Goal: Information Seeking & Learning: Compare options

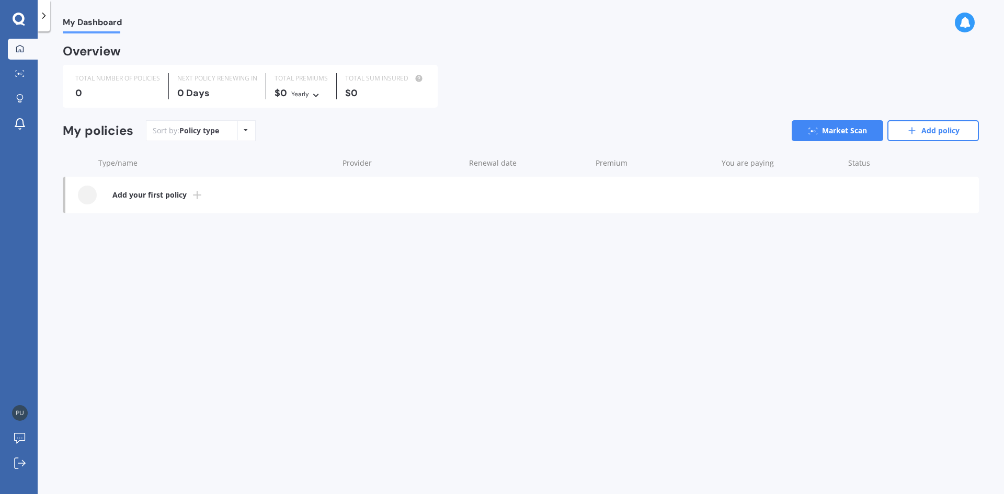
click at [245, 132] on icon at bounding box center [246, 130] width 4 height 6
click at [151, 195] on b "Add your first policy" at bounding box center [149, 195] width 74 height 10
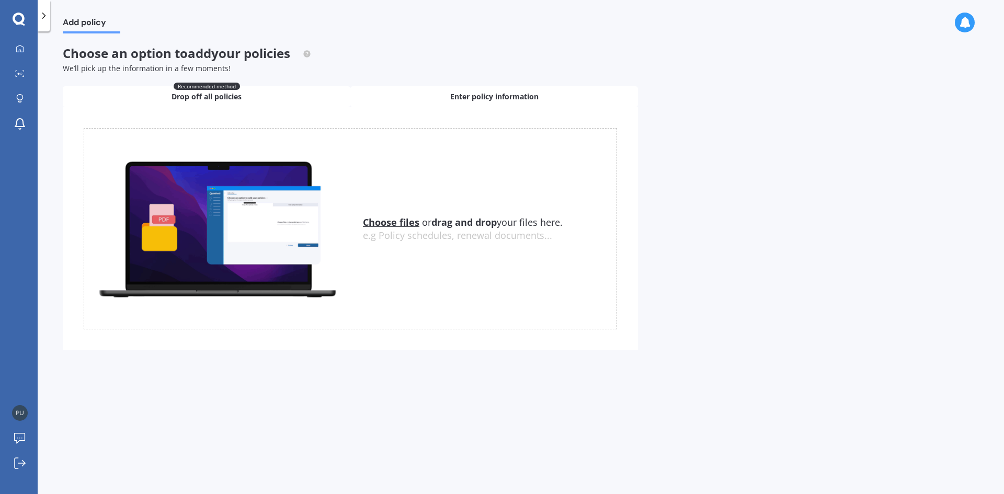
click at [420, 98] on div "Enter policy information" at bounding box center [494, 96] width 288 height 21
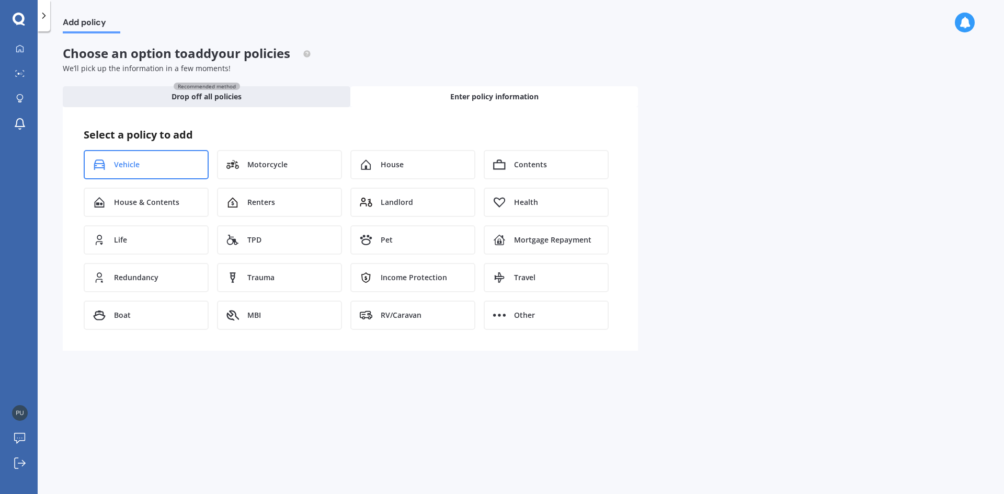
click at [120, 163] on span "Vehicle" at bounding box center [127, 165] width 26 height 10
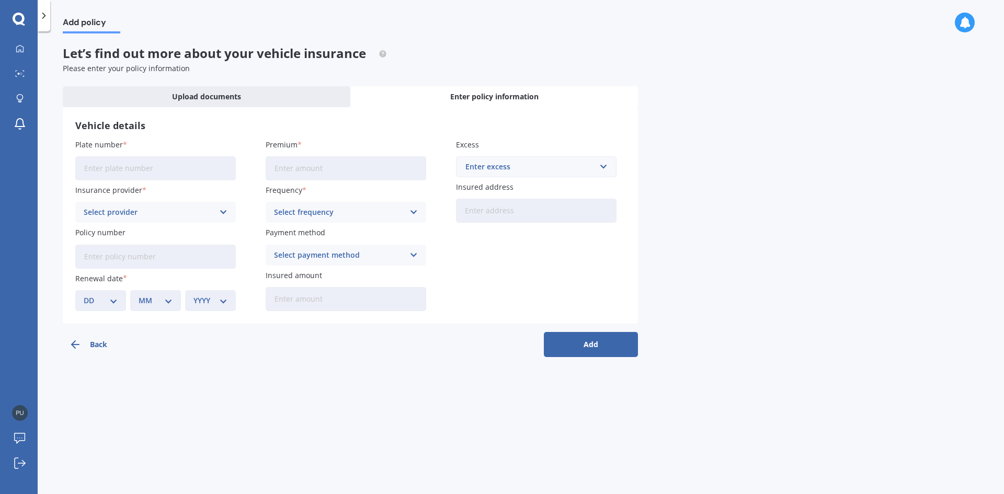
click at [120, 163] on input "Plate number" at bounding box center [155, 168] width 161 height 24
type input "PKM730"
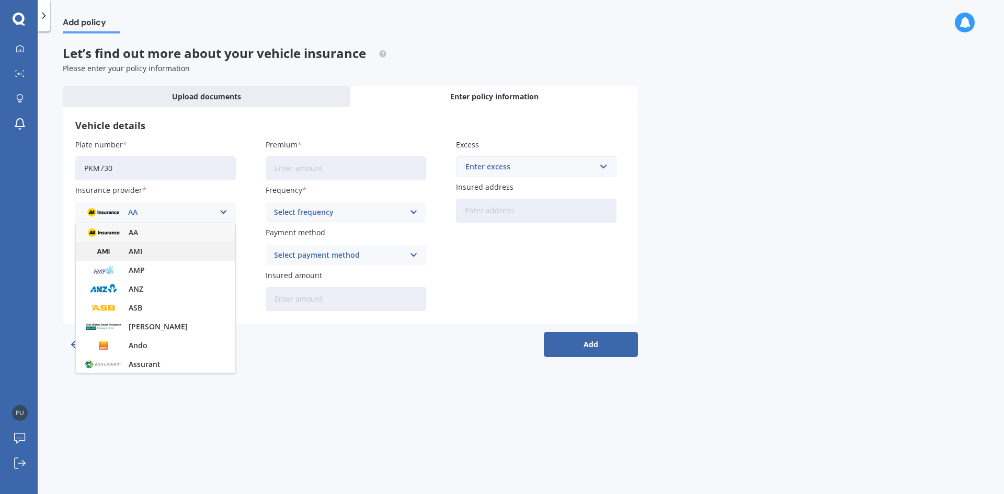
click at [140, 252] on span "AMI" at bounding box center [136, 251] width 14 height 7
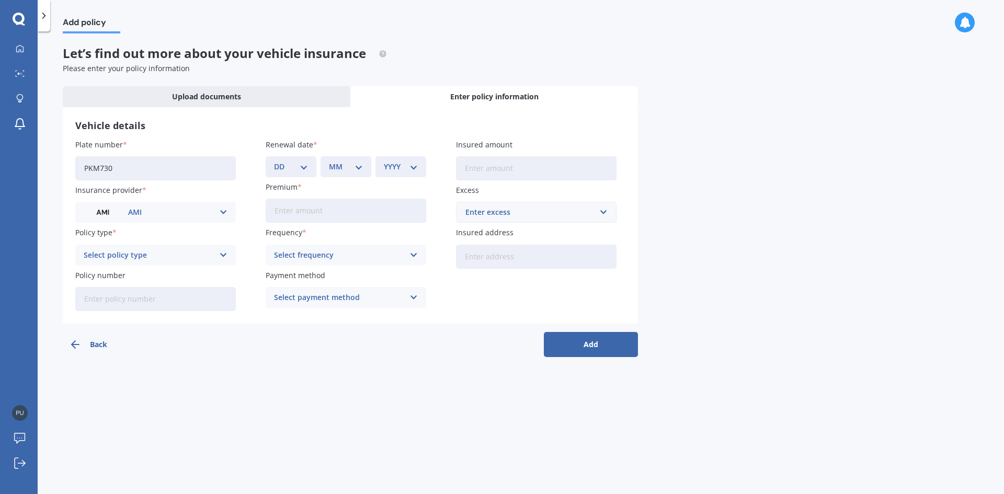
click at [305, 170] on select "DD 01 02 03 04 05 06 07 08 09 10 11 12 13 14 15 16 17 18 19 20 21 22 23 24 25 2…" at bounding box center [291, 167] width 34 height 12
select select "26"
click at [274, 161] on select "DD 01 02 03 04 05 06 07 08 09 10 11 12 13 14 15 16 17 18 19 20 21 22 23 24 25 2…" at bounding box center [291, 167] width 34 height 12
click at [348, 173] on div "MM 01 02 03 04 05 06 07 08 09 10 11 12" at bounding box center [346, 166] width 51 height 21
click at [356, 169] on select "MM 01 02 03 04 05 06 07 08 09 10 11 12" at bounding box center [346, 167] width 34 height 12
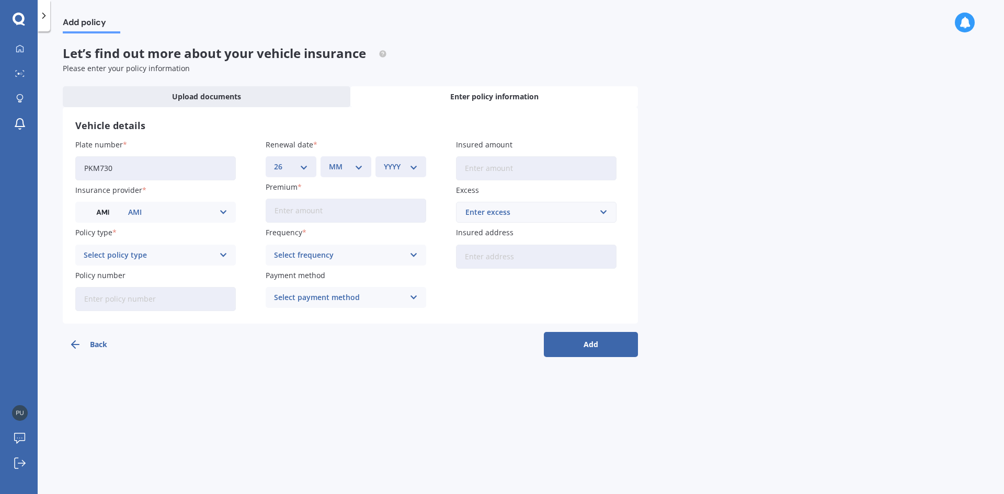
select select "11"
click at [329, 161] on select "MM 01 02 03 04 05 06 07 08 09 10 11 12" at bounding box center [346, 167] width 34 height 12
click at [408, 167] on select "YYYY 2027 2026 2025 2024 2023 2022 2021 2020 2019 2018 2017 2016 2015 2014 2013…" at bounding box center [401, 167] width 34 height 12
select select "2026"
click at [384, 161] on select "YYYY 2027 2026 2025 2024 2023 2022 2021 2020 2019 2018 2017 2016 2015 2014 2013…" at bounding box center [401, 167] width 34 height 12
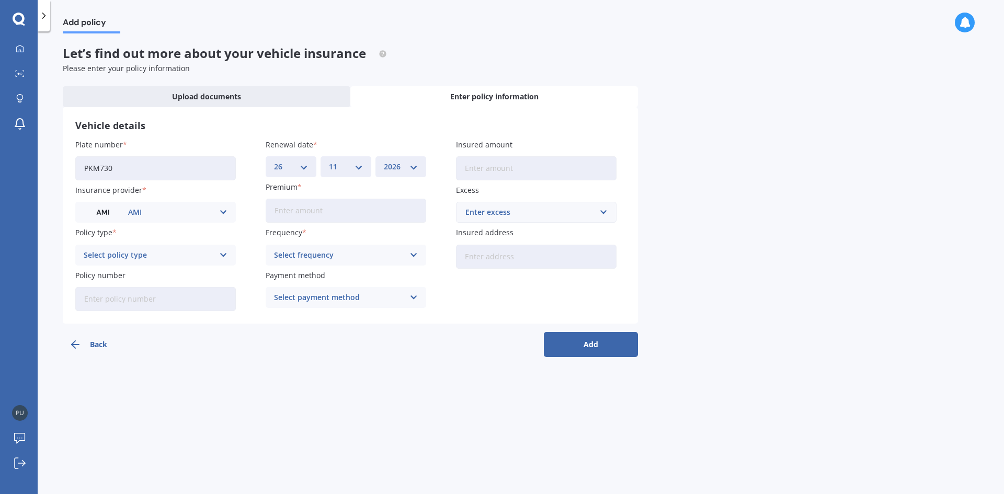
click at [488, 169] on input "Insured amount" at bounding box center [536, 168] width 161 height 24
type input "$11,500"
click at [305, 213] on input "Premium" at bounding box center [346, 211] width 161 height 24
type input "$113.00"
click at [501, 213] on div "Enter excess" at bounding box center [530, 213] width 129 height 12
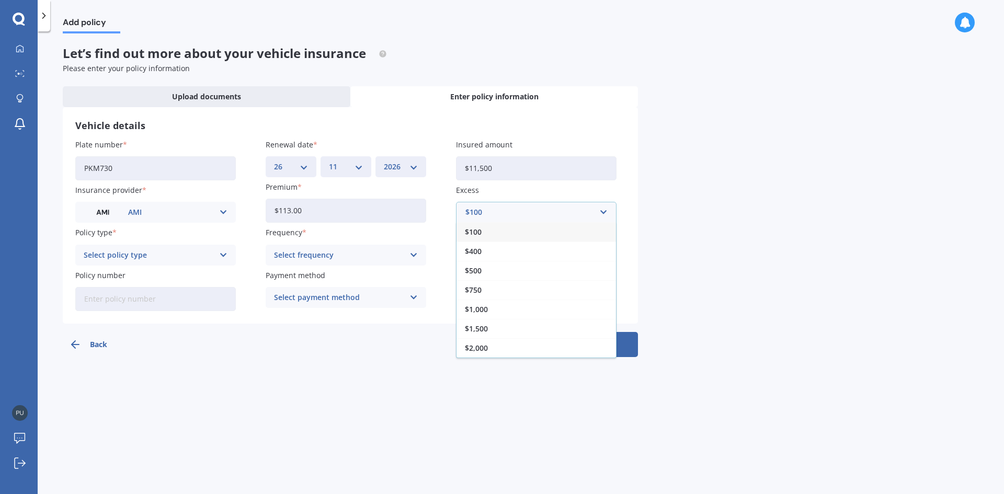
click at [472, 233] on span "$100" at bounding box center [473, 232] width 17 height 7
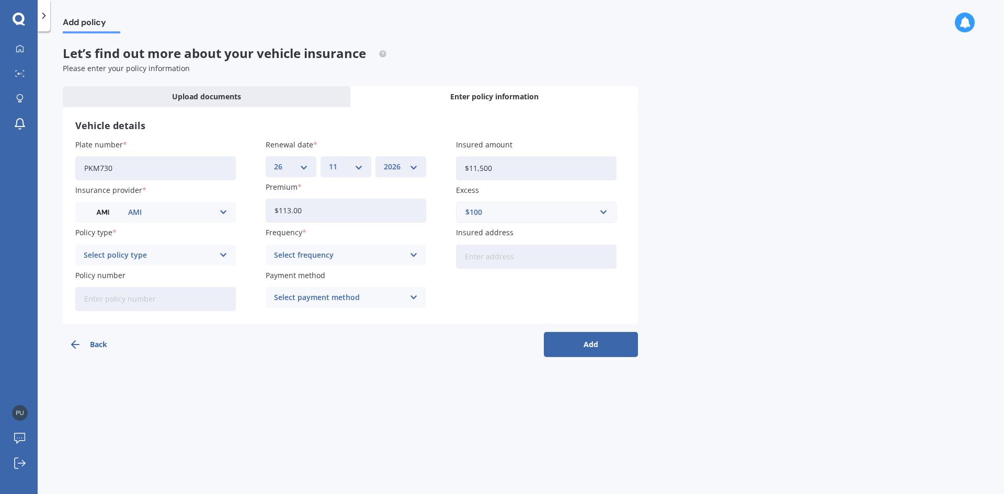
click at [206, 254] on div "Select policy type" at bounding box center [149, 256] width 130 height 12
click at [123, 311] on span "Comprehensive" at bounding box center [111, 313] width 55 height 7
click at [309, 256] on div "Select frequency" at bounding box center [339, 256] width 130 height 12
click at [294, 331] on span "Monthly" at bounding box center [290, 332] width 30 height 7
click at [504, 253] on input "Insured address" at bounding box center [536, 257] width 161 height 24
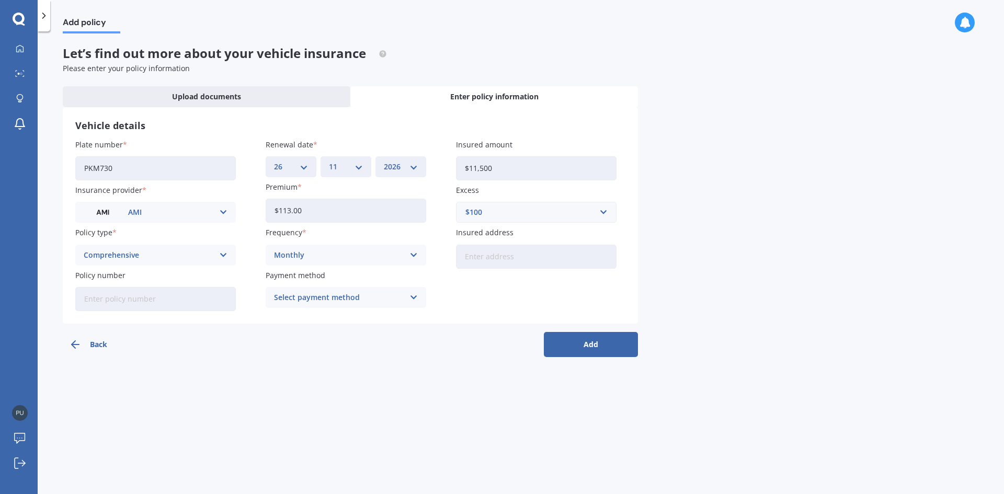
type input "[STREET_ADDRESS]"
click at [377, 297] on div "Select payment method" at bounding box center [339, 298] width 130 height 12
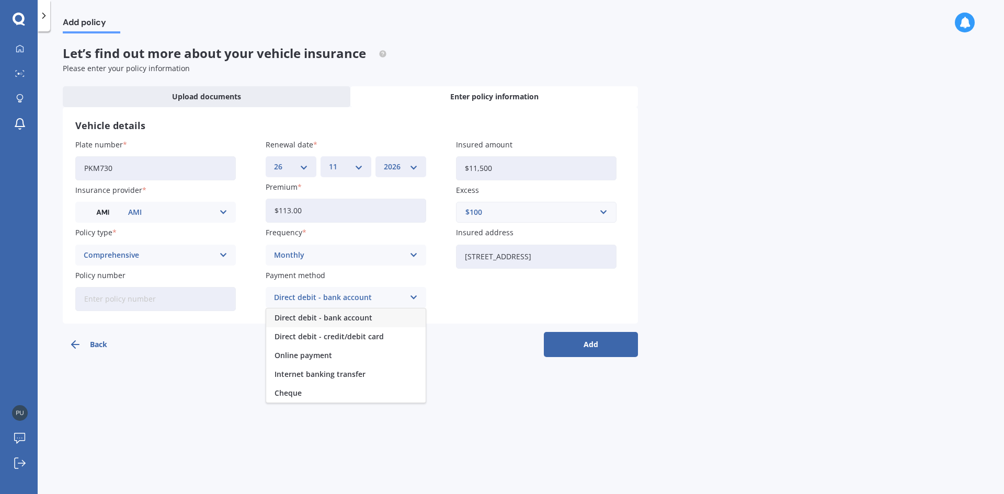
click at [368, 315] on span "Direct debit - bank account" at bounding box center [324, 317] width 98 height 7
click at [583, 342] on button "Add" at bounding box center [591, 344] width 94 height 25
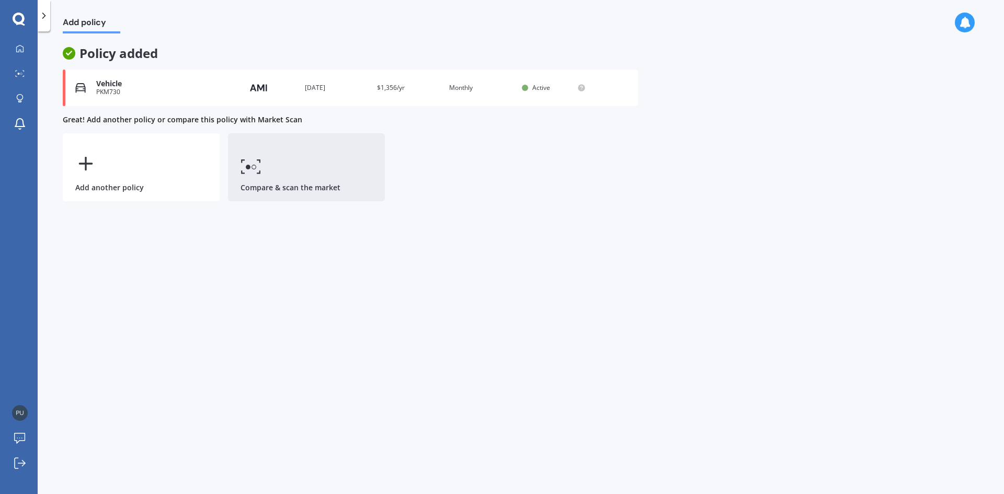
click at [326, 184] on link "Compare & scan the market" at bounding box center [306, 167] width 157 height 68
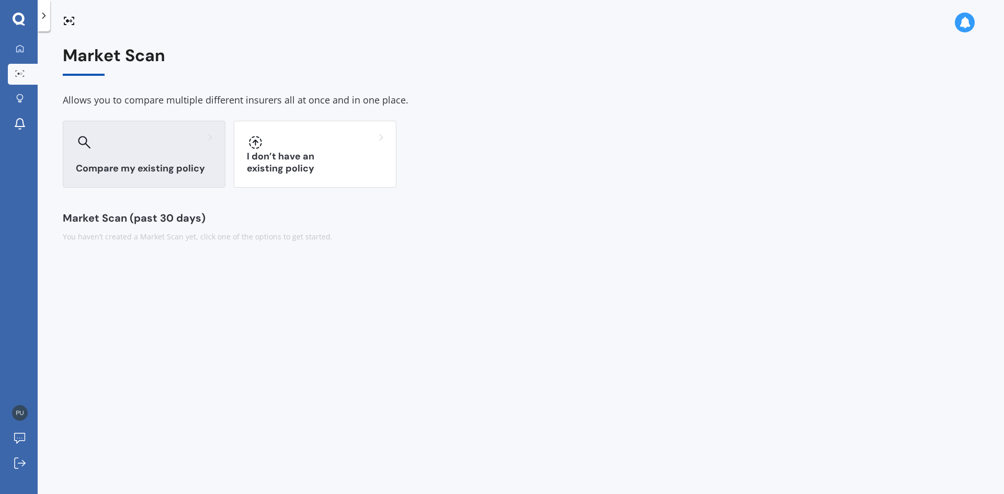
click at [155, 179] on div "Compare my existing policy" at bounding box center [144, 154] width 163 height 67
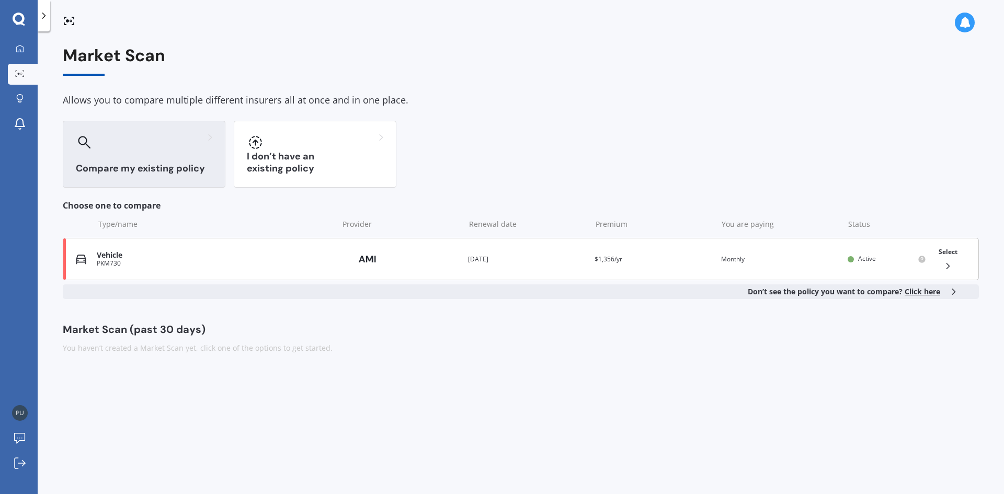
click at [949, 263] on icon at bounding box center [948, 266] width 10 height 10
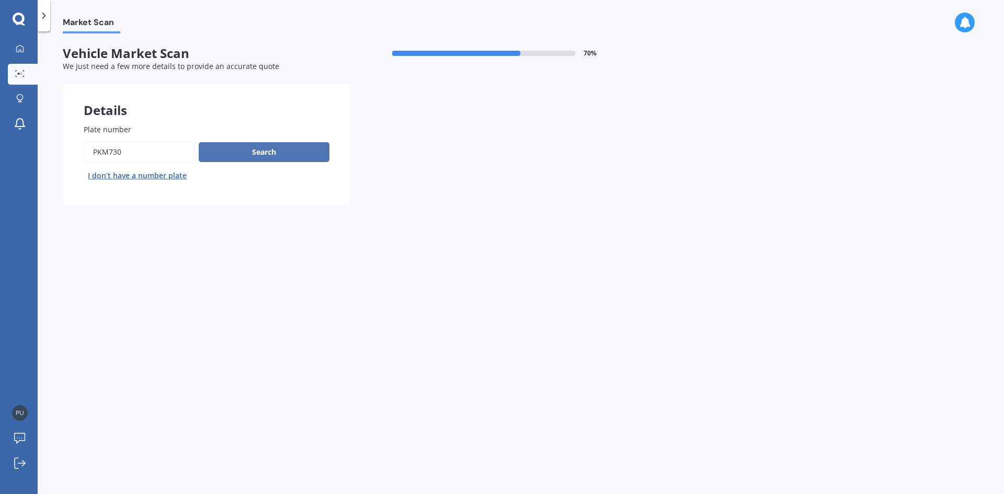
click at [262, 148] on button "Search" at bounding box center [264, 152] width 131 height 20
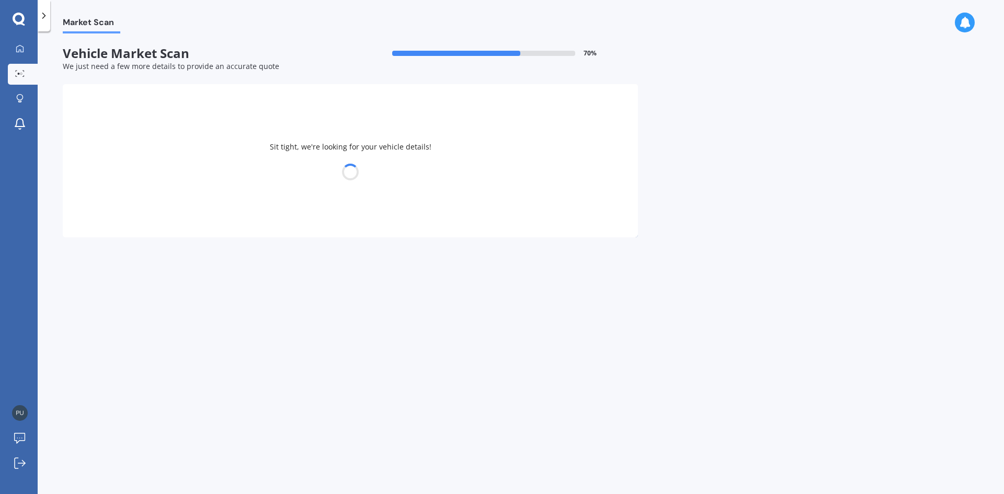
select select "TOYOTA"
select select "SAI"
select select "28"
select select "01"
select select "1981"
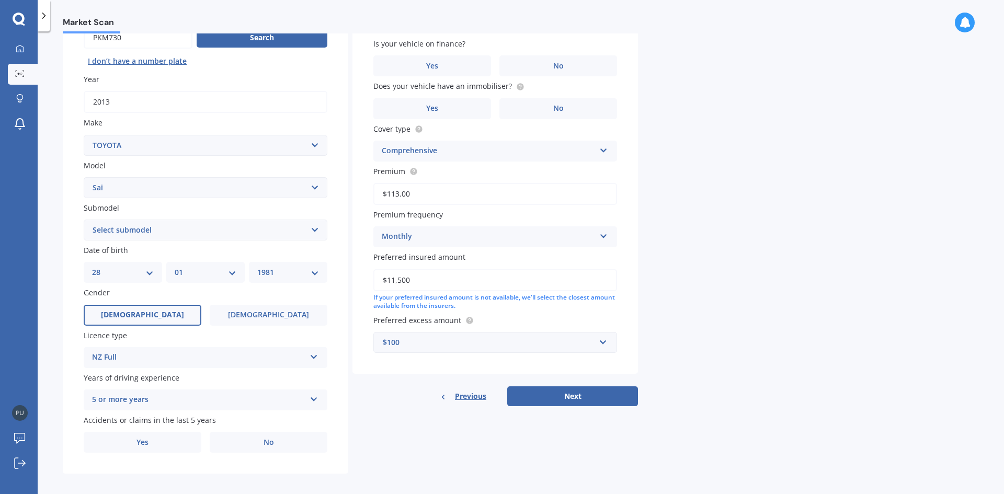
scroll to position [121, 0]
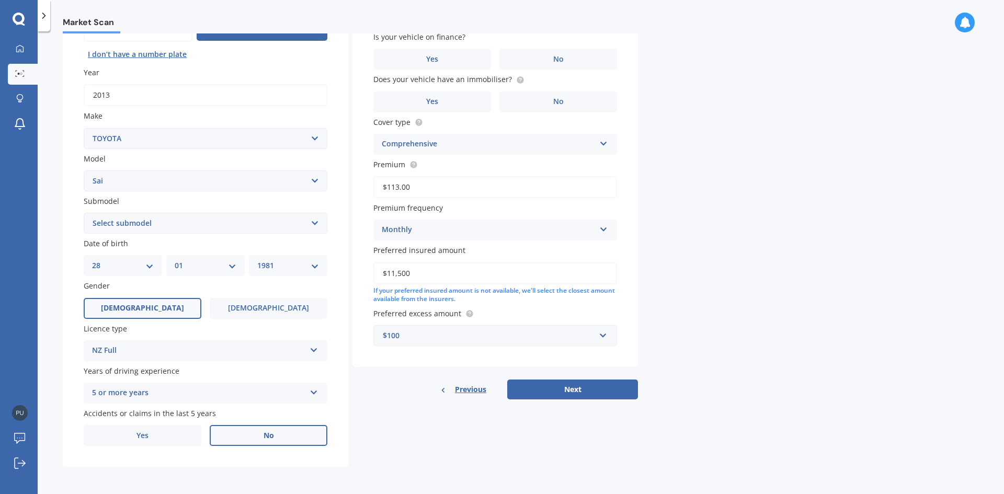
click at [279, 438] on label "No" at bounding box center [269, 435] width 118 height 21
click at [0, 0] on input "No" at bounding box center [0, 0] width 0 height 0
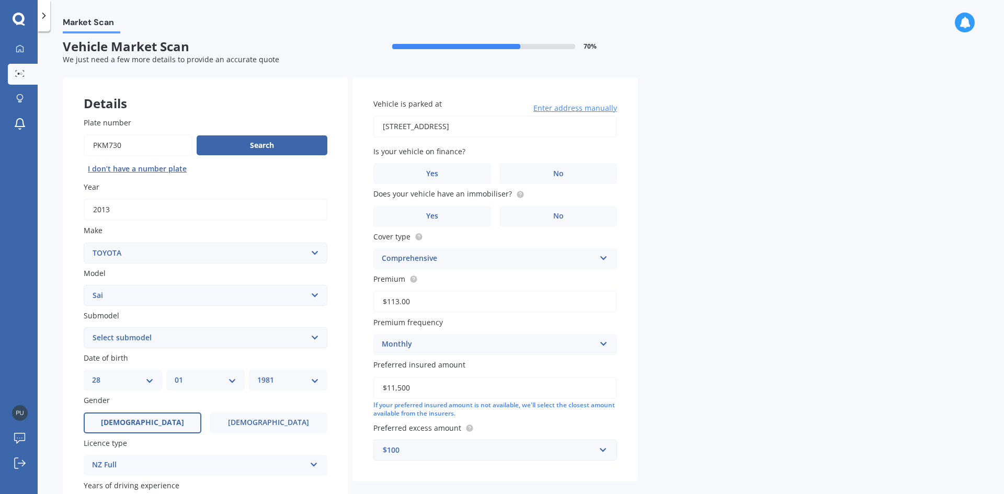
scroll to position [5, 0]
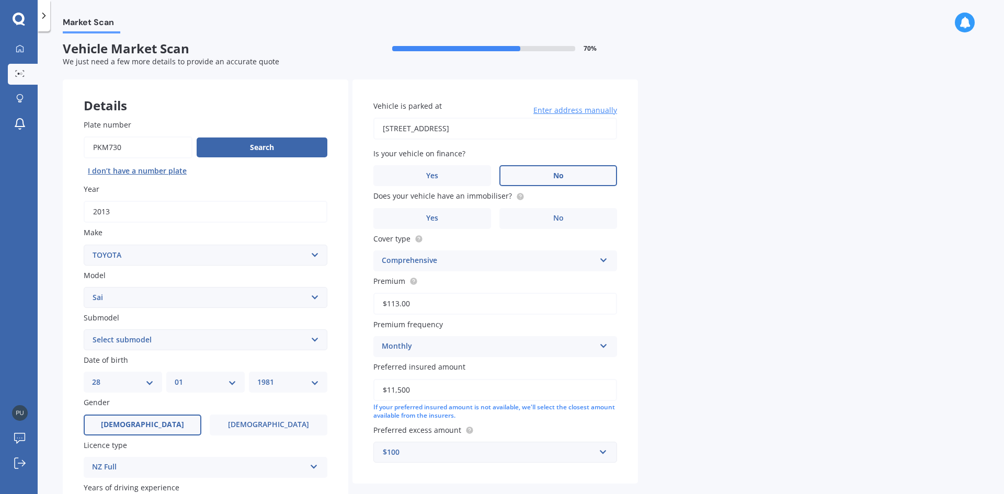
click at [535, 177] on label "No" at bounding box center [559, 175] width 118 height 21
click at [0, 0] on input "No" at bounding box center [0, 0] width 0 height 0
click at [543, 217] on label "No" at bounding box center [559, 218] width 118 height 21
click at [0, 0] on input "No" at bounding box center [0, 0] width 0 height 0
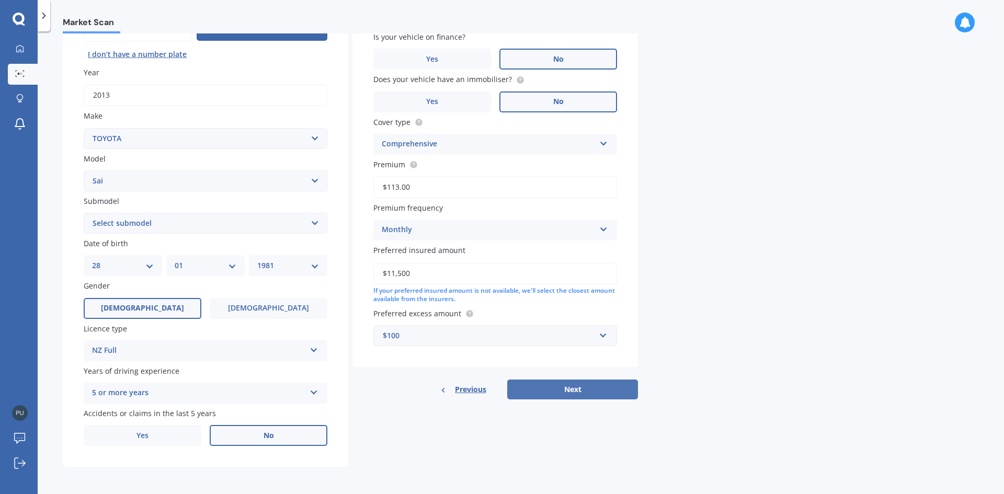
click at [572, 389] on button "Next" at bounding box center [572, 390] width 131 height 20
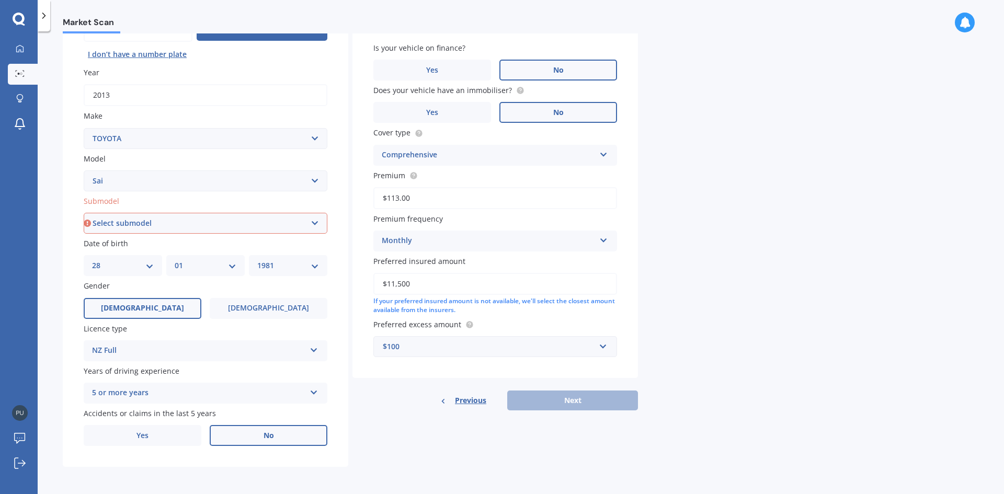
click at [263, 223] on select "Select submodel Hybrid" at bounding box center [206, 223] width 244 height 21
select select "HYBRID"
click at [84, 213] on select "Select submodel Hybrid" at bounding box center [206, 223] width 244 height 21
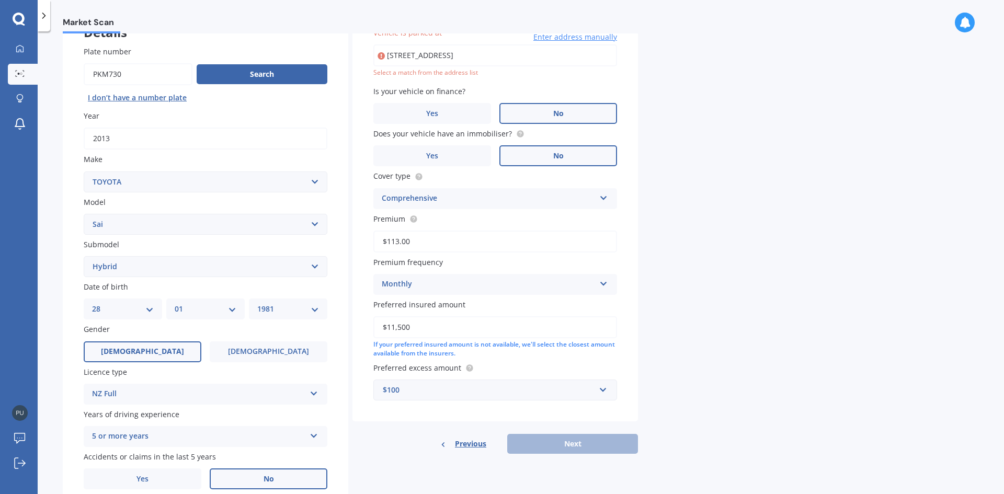
scroll to position [72, 0]
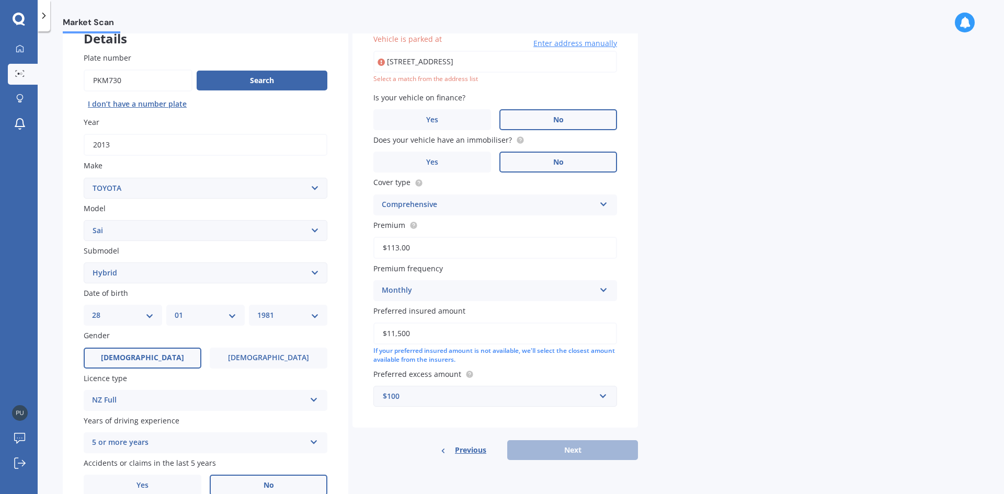
type input "[STREET_ADDRESS] 2013"
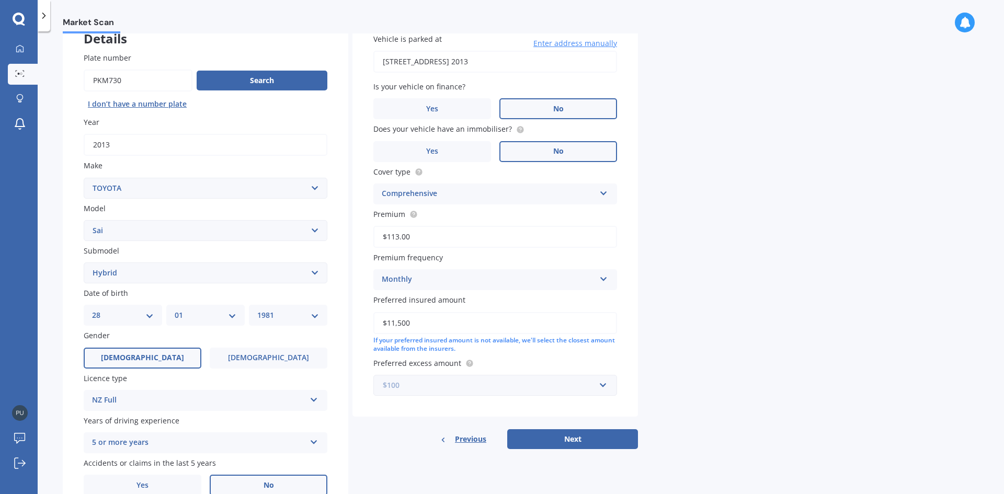
click at [605, 386] on input "text" at bounding box center [492, 386] width 234 height 20
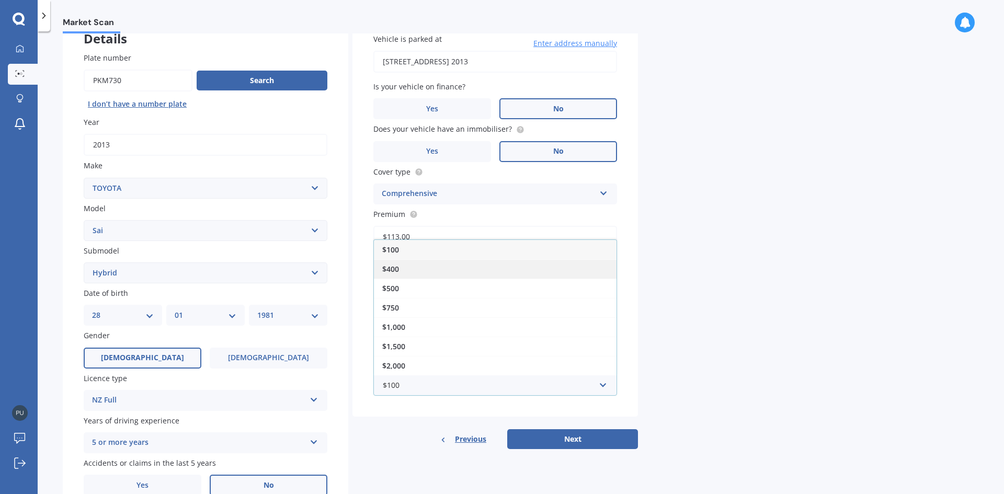
click at [401, 267] on div "$400" at bounding box center [495, 268] width 243 height 19
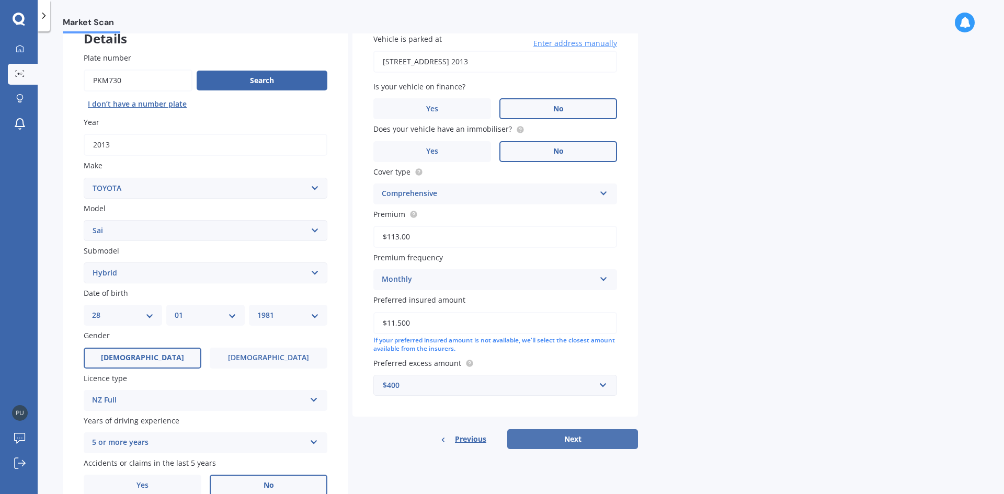
click at [576, 439] on button "Next" at bounding box center [572, 439] width 131 height 20
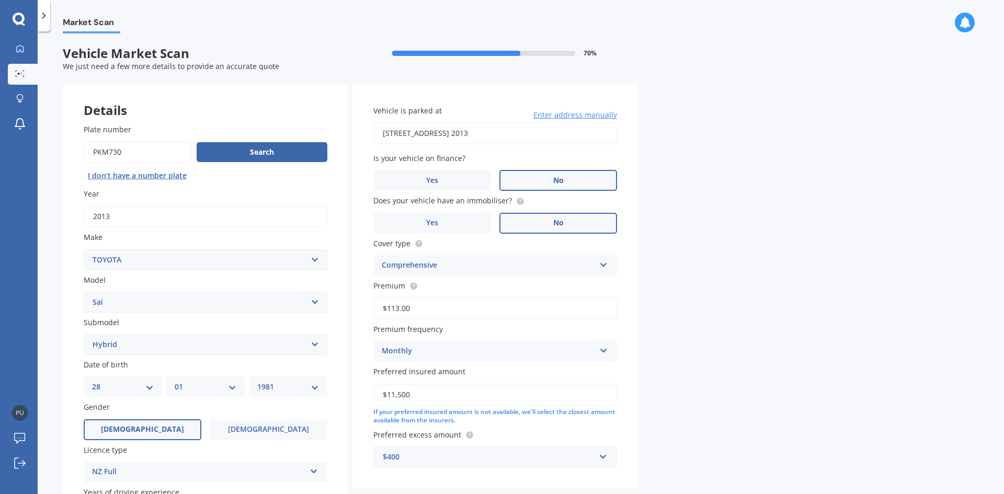
select select "28"
select select "01"
select select "1981"
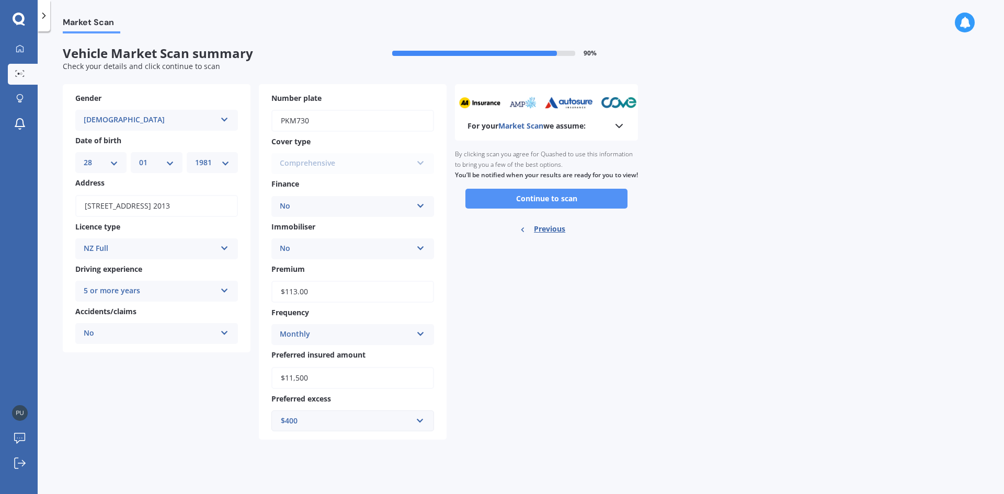
click at [558, 207] on button "Continue to scan" at bounding box center [547, 199] width 162 height 20
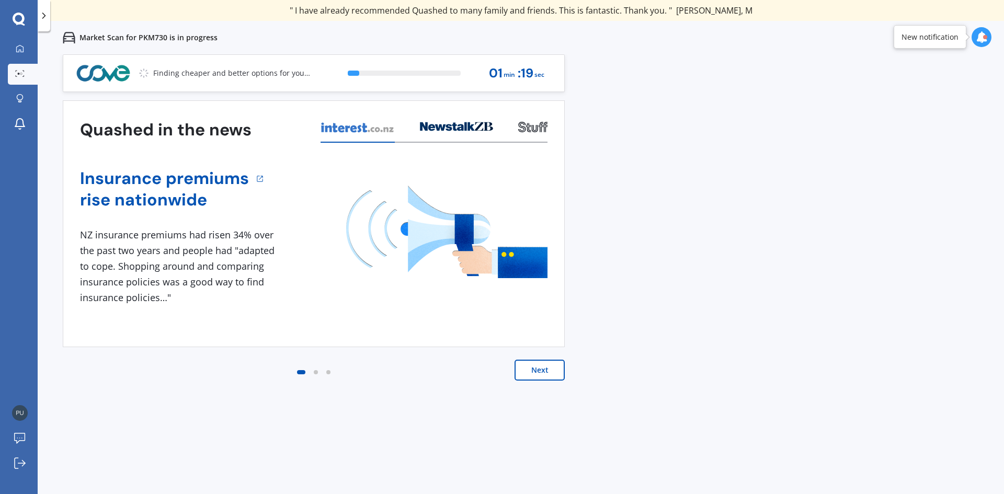
click at [541, 369] on button "Next" at bounding box center [540, 370] width 50 height 21
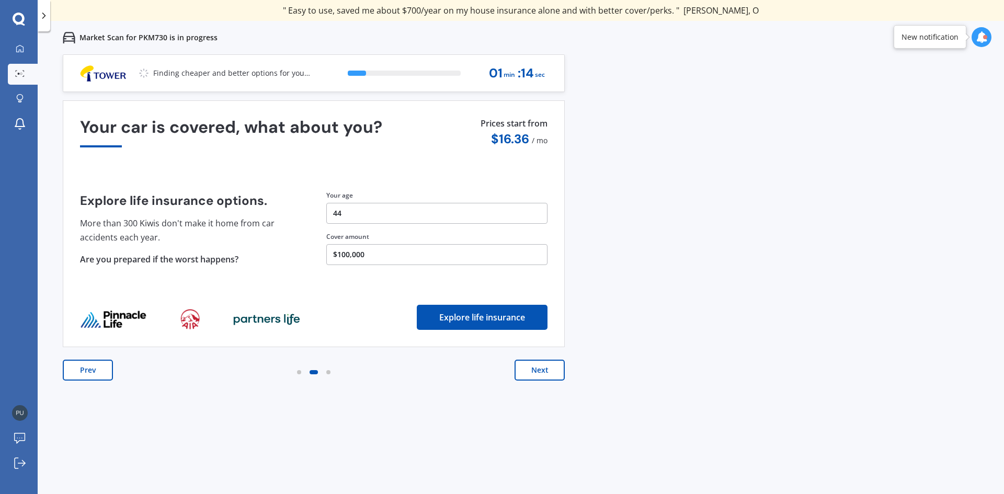
click at [541, 369] on button "Next" at bounding box center [540, 370] width 50 height 21
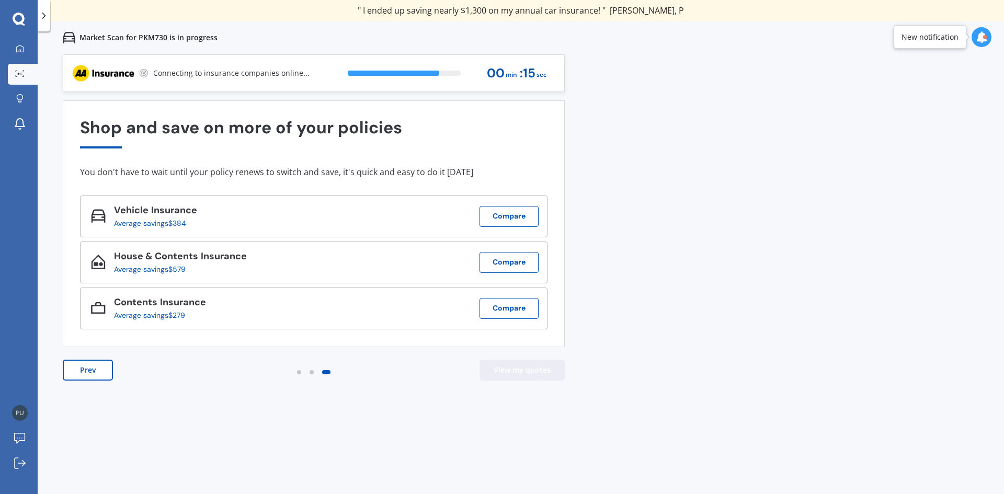
click at [531, 369] on button "View my quotes" at bounding box center [522, 370] width 85 height 21
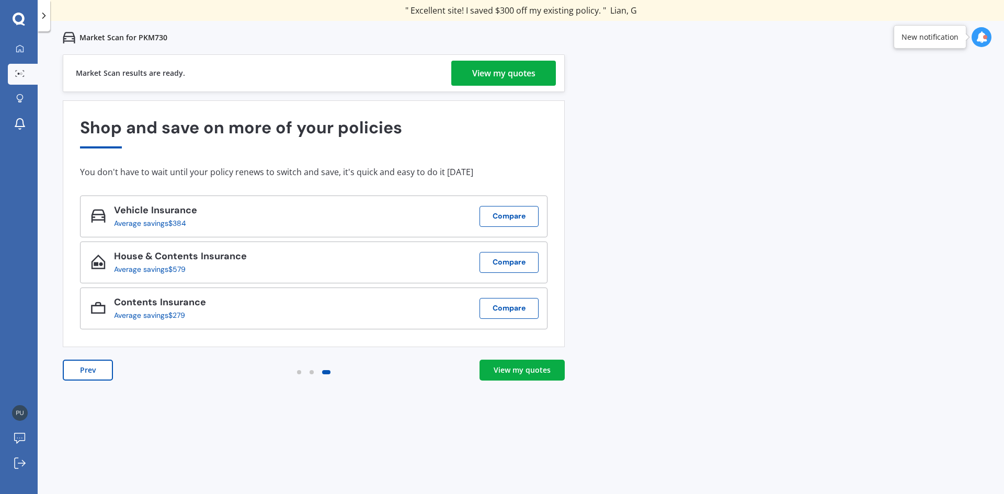
click at [540, 367] on div "View my quotes" at bounding box center [522, 370] width 57 height 10
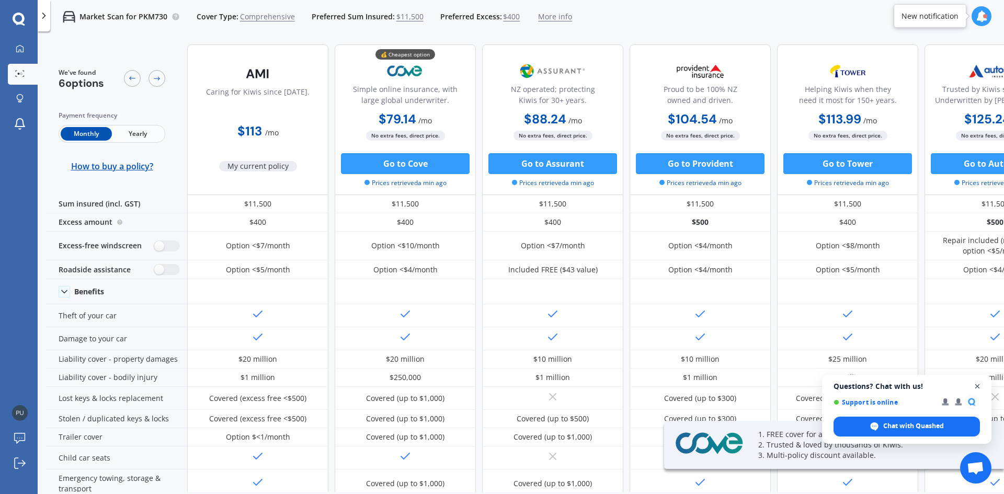
click at [978, 383] on span "Close chat" at bounding box center [977, 386] width 13 height 13
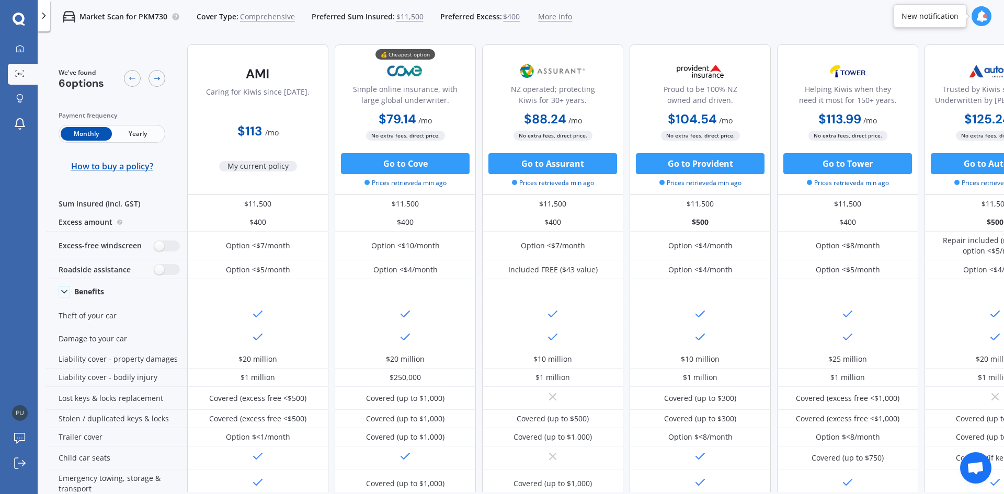
click at [627, 132] on div "Caring for Kiwis since [DATE]. $113 / mo My current policy 💰 Cheapest option Si…" at bounding box center [626, 119] width 879 height 151
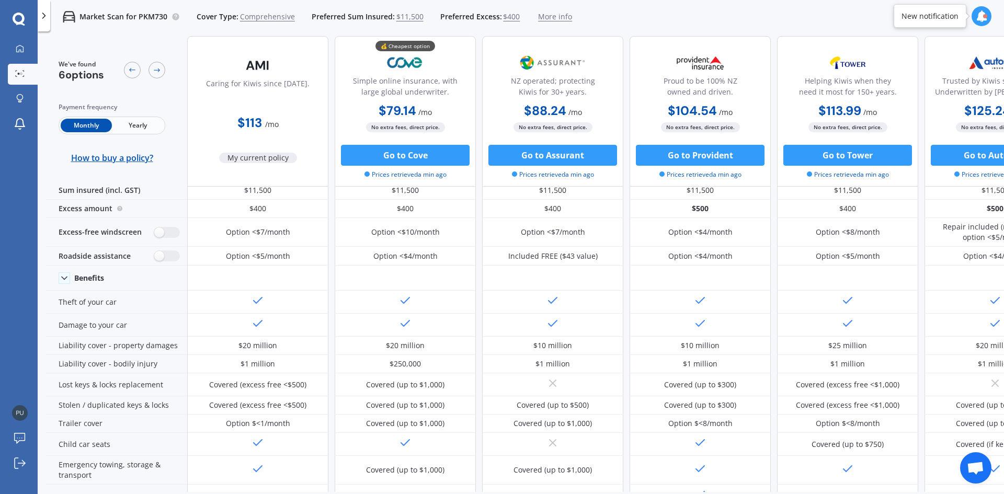
scroll to position [10, 0]
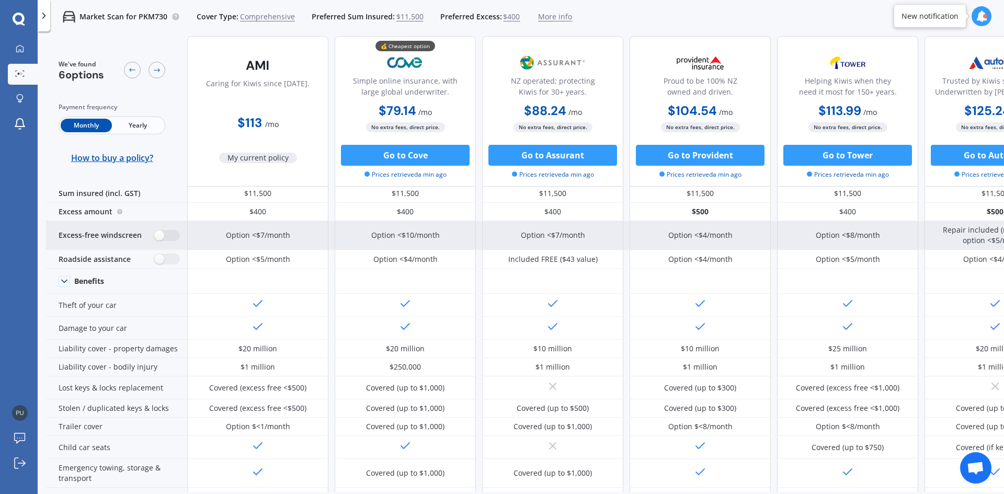
click at [627, 235] on div "Option <$7/month Option <$10/month Option <$7/month Option <$4/month Option <$8…" at bounding box center [626, 235] width 879 height 29
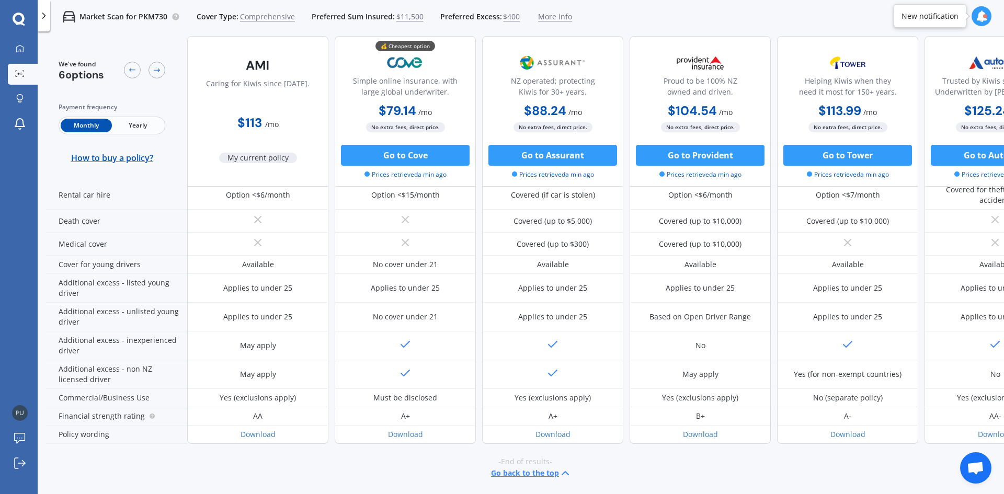
scroll to position [0, 0]
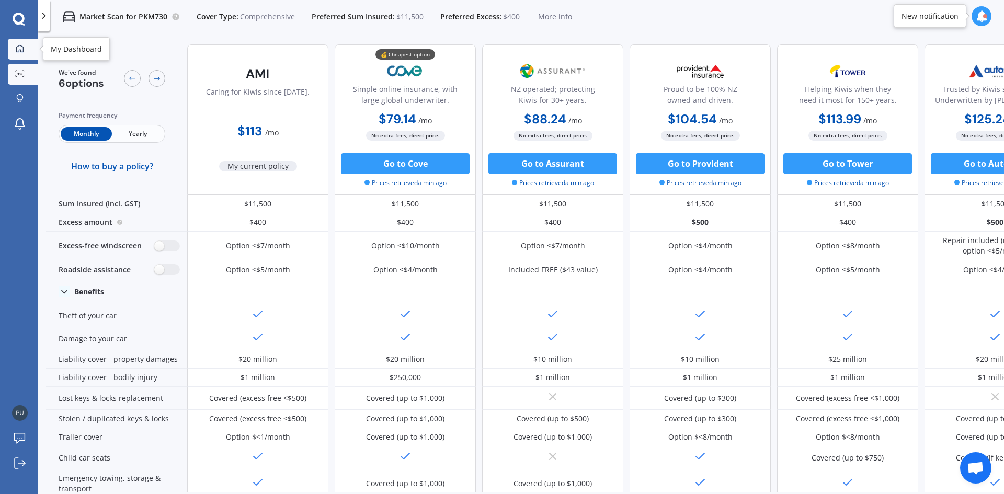
click at [18, 49] on icon at bounding box center [20, 48] width 8 height 8
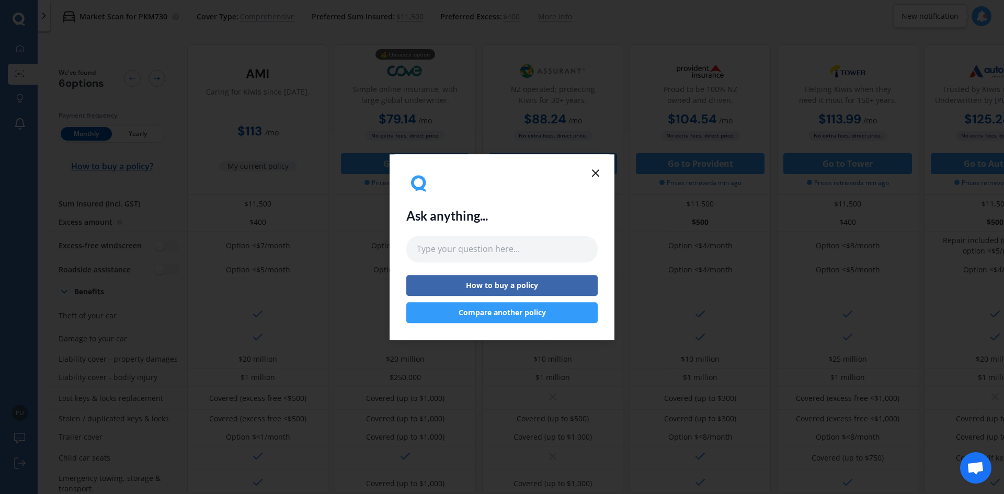
click at [596, 174] on line at bounding box center [596, 173] width 6 height 6
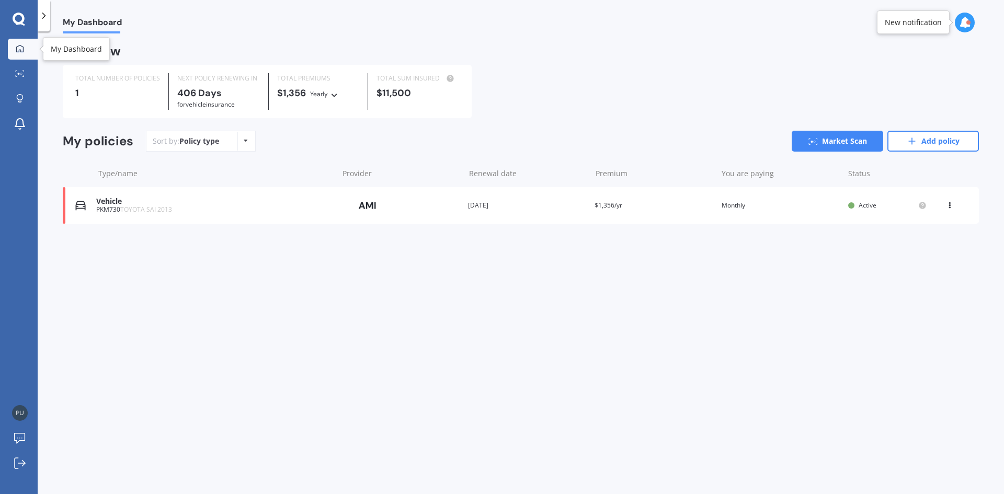
click at [18, 51] on icon at bounding box center [20, 48] width 8 height 8
click at [20, 21] on icon at bounding box center [19, 20] width 13 height 14
click at [245, 141] on icon at bounding box center [246, 141] width 4 height 6
click at [303, 138] on div "Sort by: Policy type Policy type Alphabetical Date added Renewing next Market S…" at bounding box center [562, 141] width 833 height 21
click at [18, 103] on icon at bounding box center [19, 98] width 7 height 9
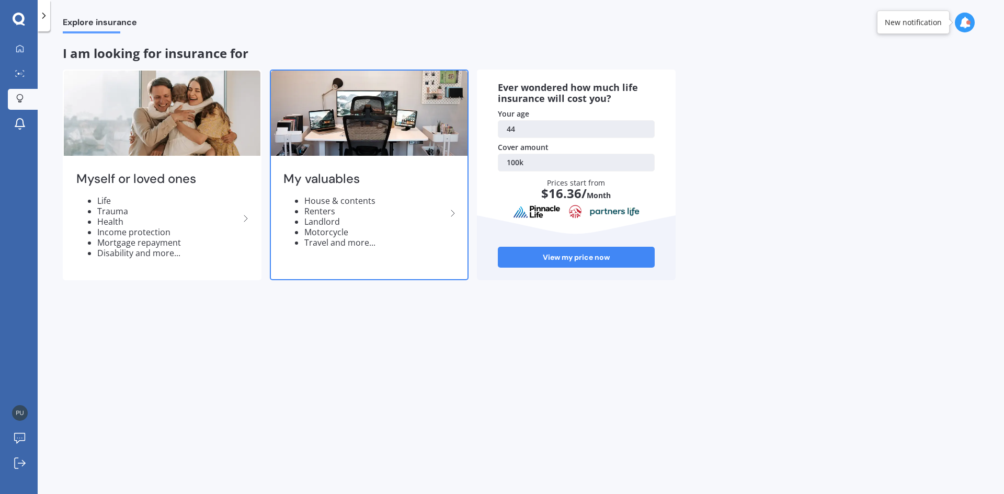
click at [346, 202] on li "House & contents" at bounding box center [375, 201] width 142 height 10
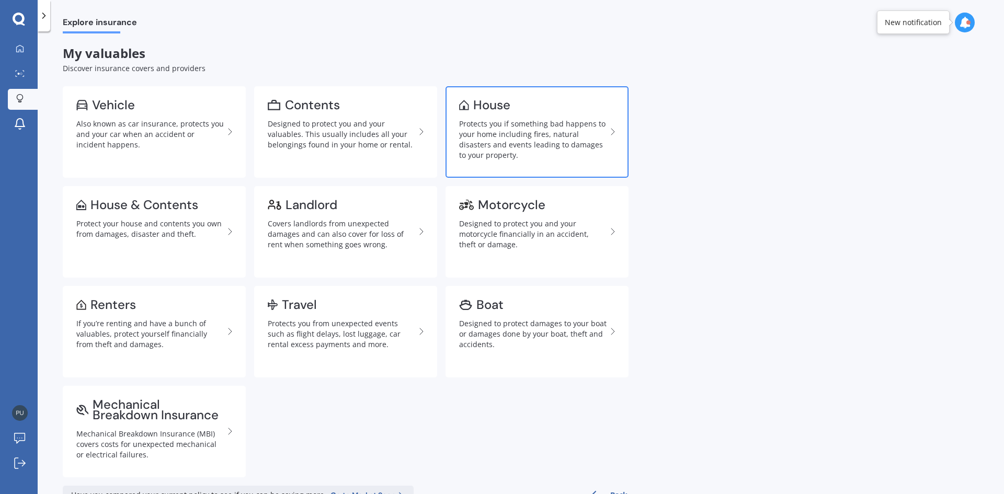
click at [517, 131] on div "Protects you if something bad happens to your home including fires, natural dis…" at bounding box center [533, 140] width 148 height 42
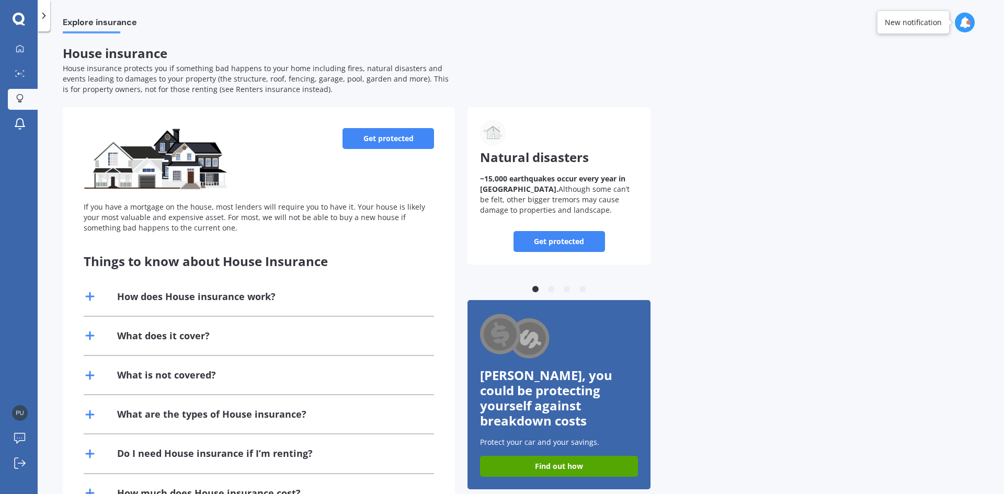
click at [389, 136] on link "Get protected" at bounding box center [389, 138] width 92 height 21
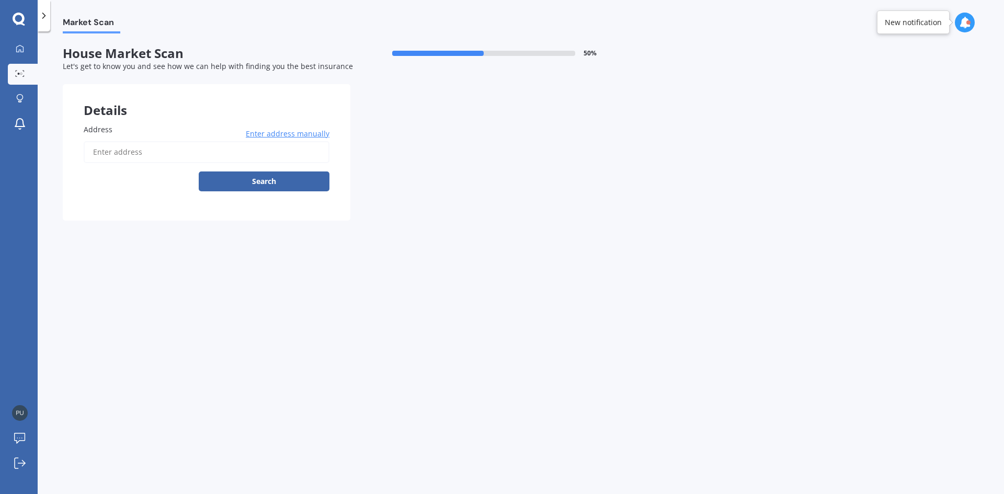
click at [156, 155] on input "Address" at bounding box center [207, 152] width 246 height 22
type input "[STREET_ADDRESS][PERSON_NAME] 2019"
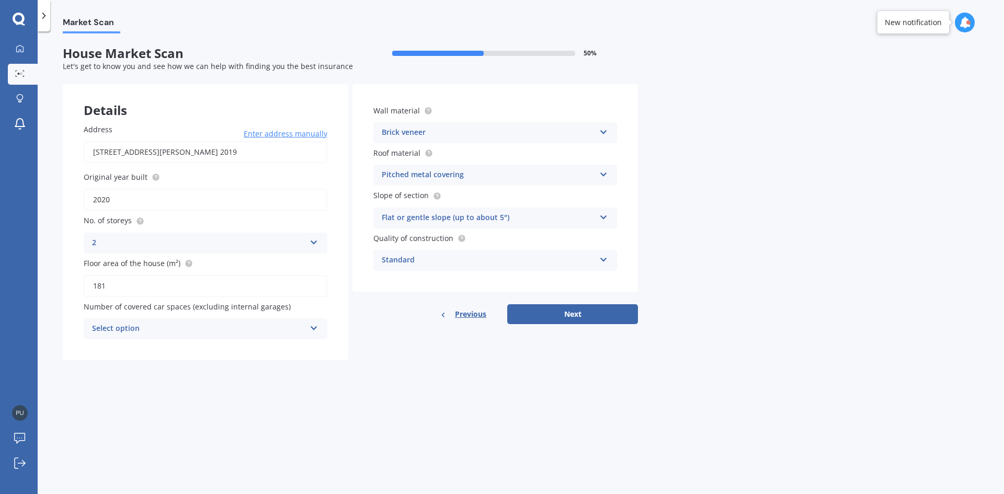
click at [172, 330] on div "Select option" at bounding box center [198, 329] width 213 height 13
click at [385, 364] on form "House Market Scan 50 % Let's get to know you and see how we can help with findi…" at bounding box center [350, 207] width 575 height 323
click at [571, 316] on button "Next" at bounding box center [572, 314] width 131 height 20
select select "28"
select select "01"
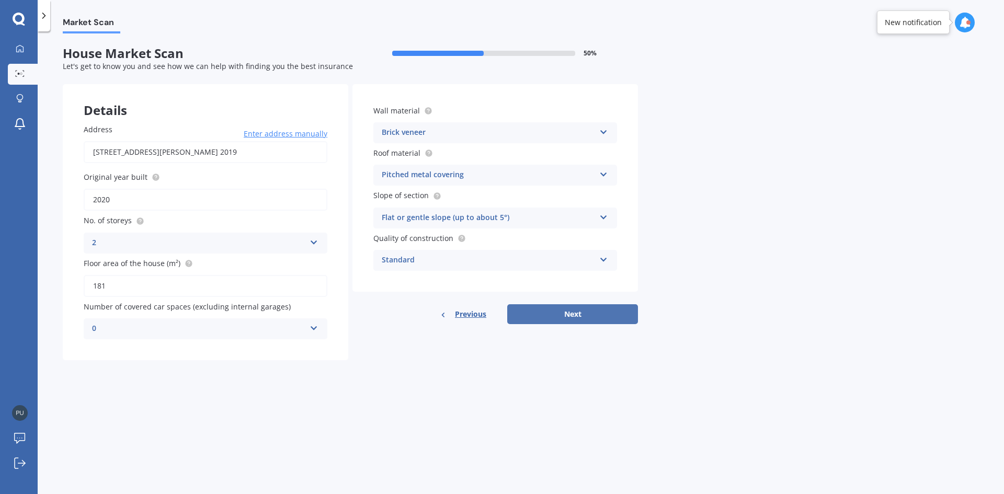
select select "1981"
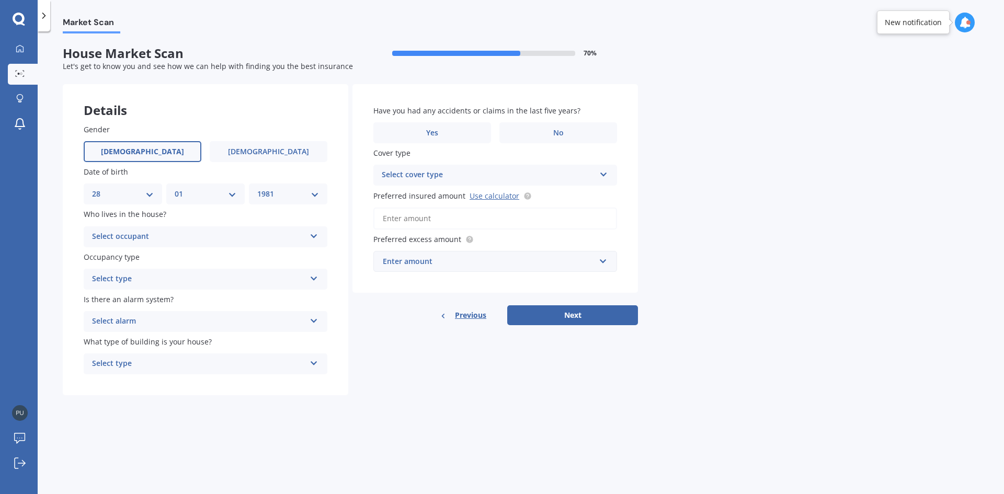
click at [253, 233] on div "Select occupant" at bounding box center [198, 237] width 213 height 13
click at [136, 261] on div "Owner" at bounding box center [205, 257] width 243 height 19
click at [182, 283] on div "Select type" at bounding box center [198, 279] width 213 height 13
click at [125, 298] on span "Permanent" at bounding box center [113, 300] width 40 height 10
click at [153, 319] on div "Select alarm" at bounding box center [198, 321] width 213 height 13
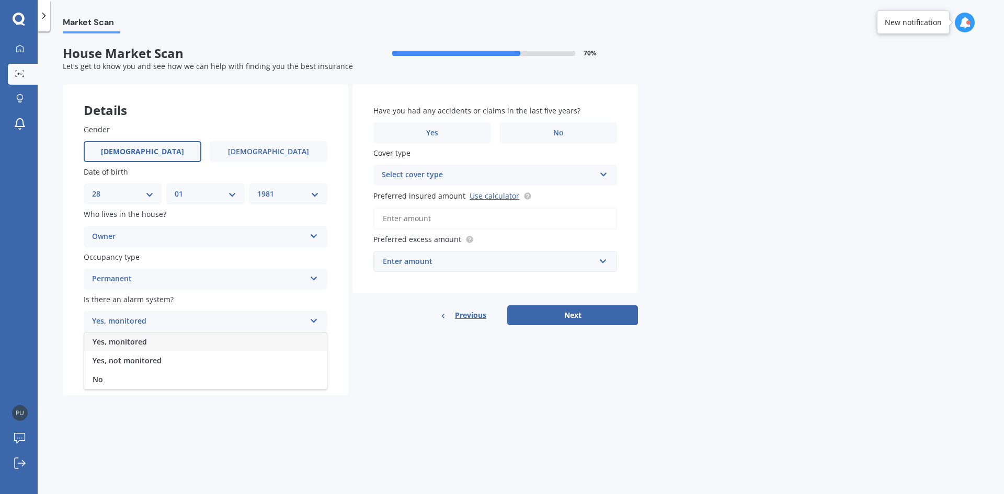
click at [135, 343] on span "Yes, monitored" at bounding box center [120, 342] width 54 height 10
click at [153, 367] on div "Select type" at bounding box center [198, 364] width 213 height 13
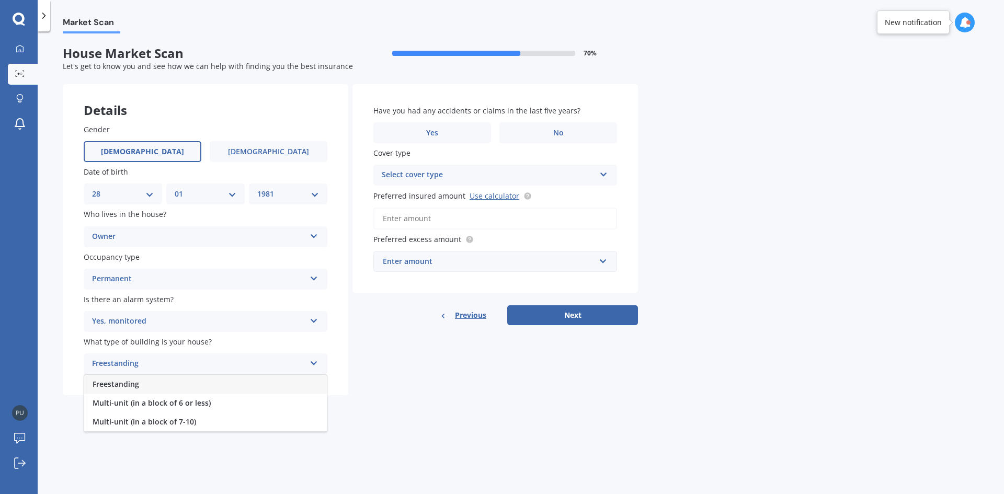
click at [132, 386] on span "Freestanding" at bounding box center [116, 384] width 47 height 10
click at [521, 133] on label "No" at bounding box center [559, 132] width 118 height 21
click at [0, 0] on input "No" at bounding box center [0, 0] width 0 height 0
click at [522, 172] on div "Select cover type" at bounding box center [488, 175] width 213 height 13
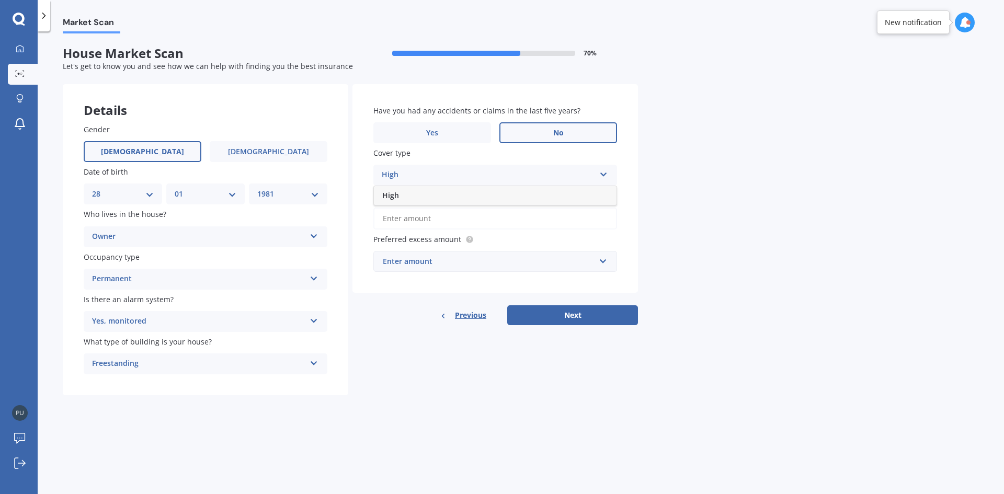
click at [399, 173] on div "High" at bounding box center [488, 175] width 213 height 13
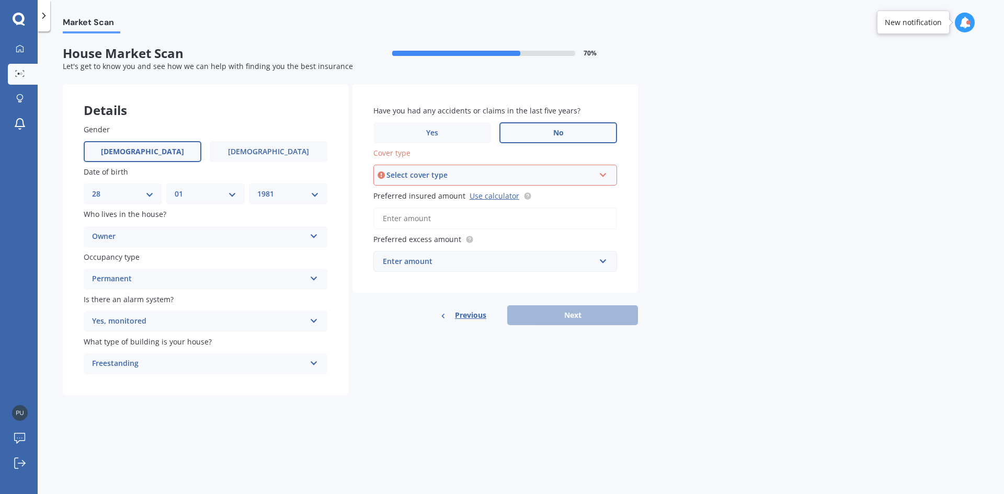
click at [399, 173] on div "Select cover type" at bounding box center [491, 175] width 208 height 12
click at [399, 196] on span "High" at bounding box center [391, 195] width 17 height 10
click at [496, 198] on link "Use calculator" at bounding box center [495, 196] width 50 height 10
click at [438, 262] on div "Enter amount" at bounding box center [489, 262] width 212 height 12
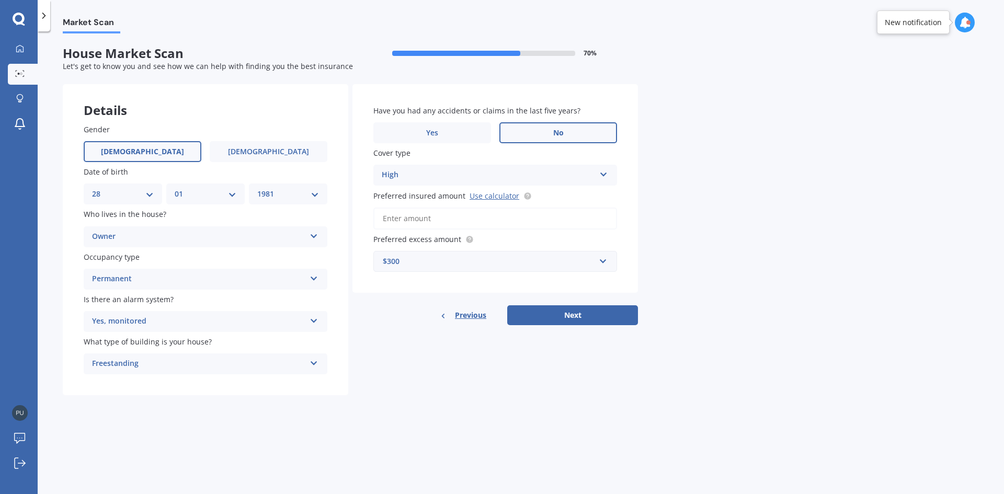
click at [461, 224] on input "Preferred insured amount Use calculator" at bounding box center [496, 219] width 244 height 22
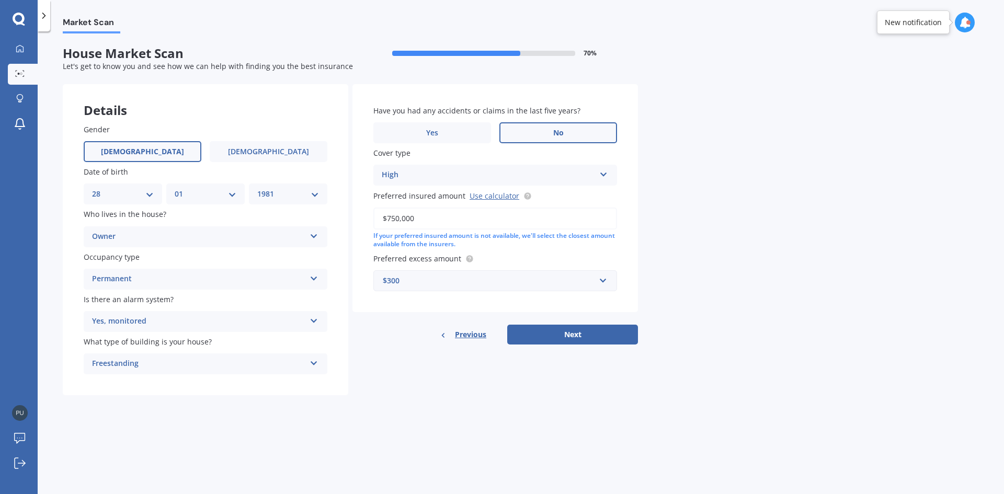
type input "$750,000"
click at [462, 281] on div "$300" at bounding box center [489, 281] width 212 height 12
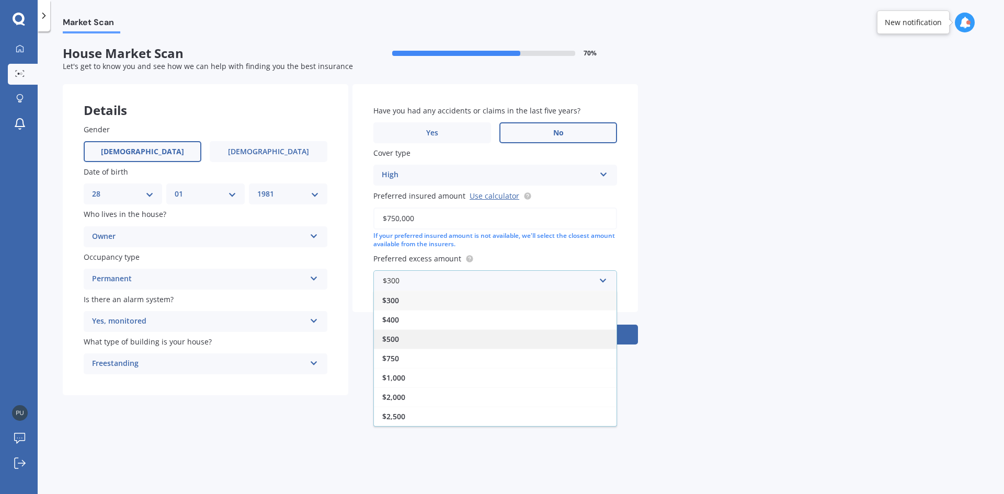
click at [413, 343] on div "$500" at bounding box center [495, 339] width 243 height 19
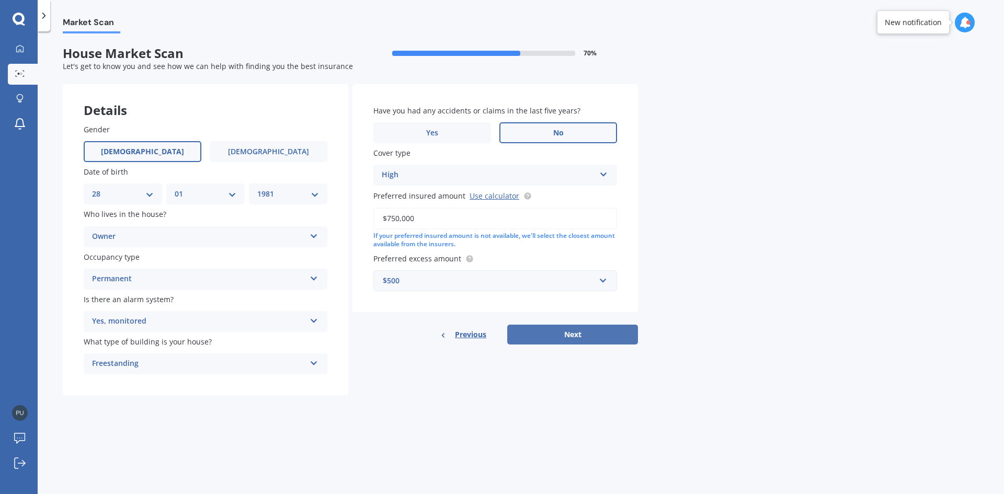
click at [559, 336] on button "Next" at bounding box center [572, 335] width 131 height 20
select select "28"
select select "01"
select select "1981"
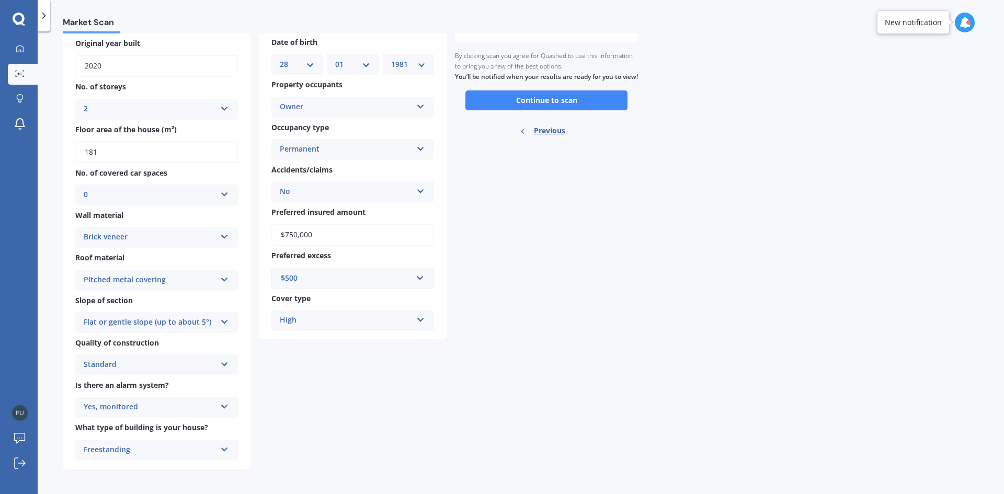
scroll to position [98, 0]
click at [563, 110] on button "Continue to scan" at bounding box center [547, 100] width 162 height 20
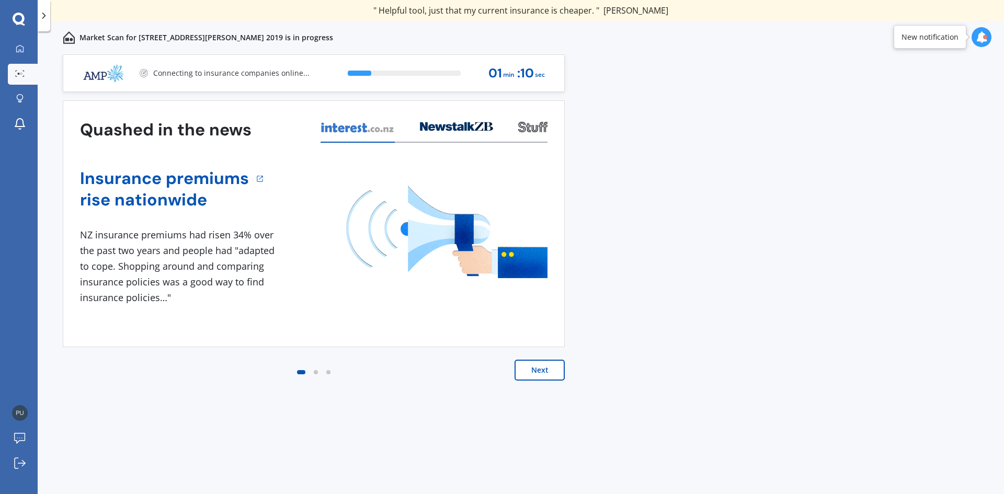
click at [746, 81] on div "Previous 80,000+ [DEMOGRAPHIC_DATA] consumers have signed up to shop and save t…" at bounding box center [521, 285] width 967 height 463
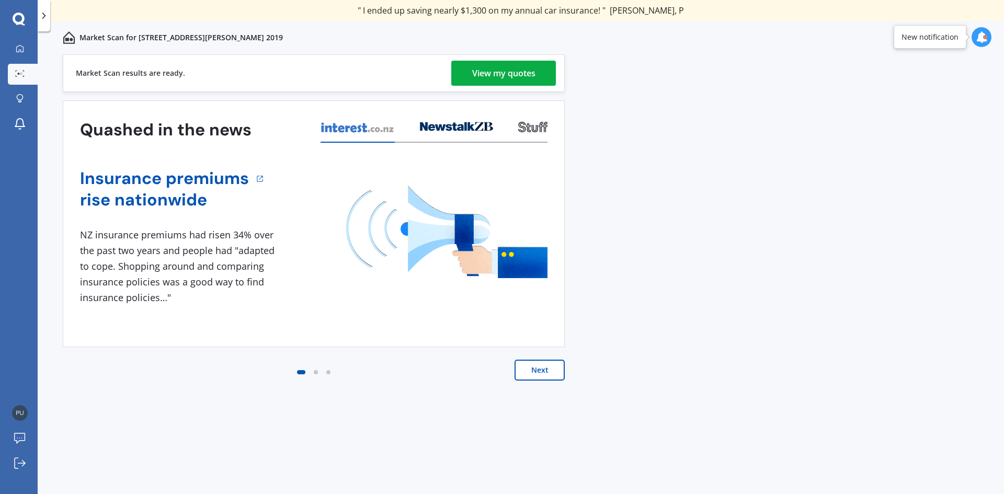
click at [493, 71] on div "View my quotes" at bounding box center [503, 73] width 63 height 25
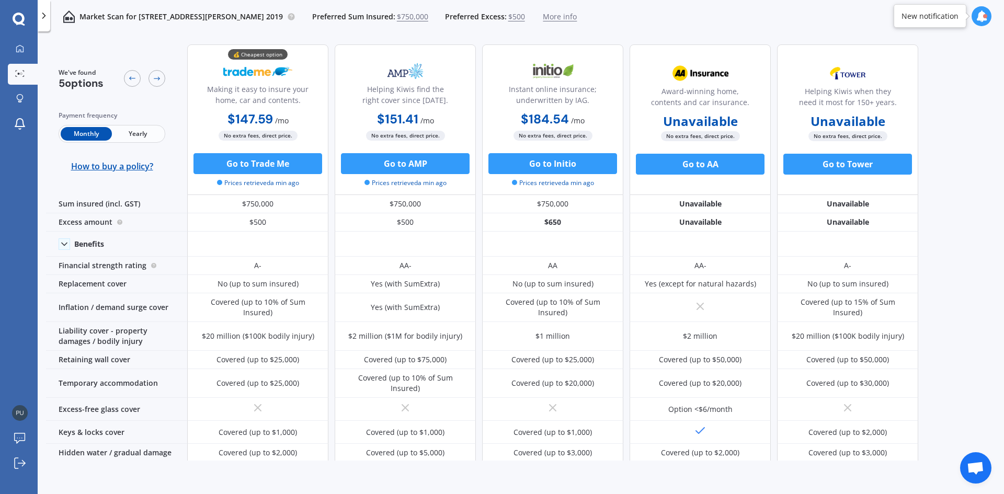
click at [136, 137] on span "Yearly" at bounding box center [137, 134] width 51 height 14
click at [943, 115] on div "We've found 5 options Payment frequency Monthly Yearly How to buy a policy? 💰 C…" at bounding box center [525, 248] width 958 height 425
